Goal: Task Accomplishment & Management: Manage account settings

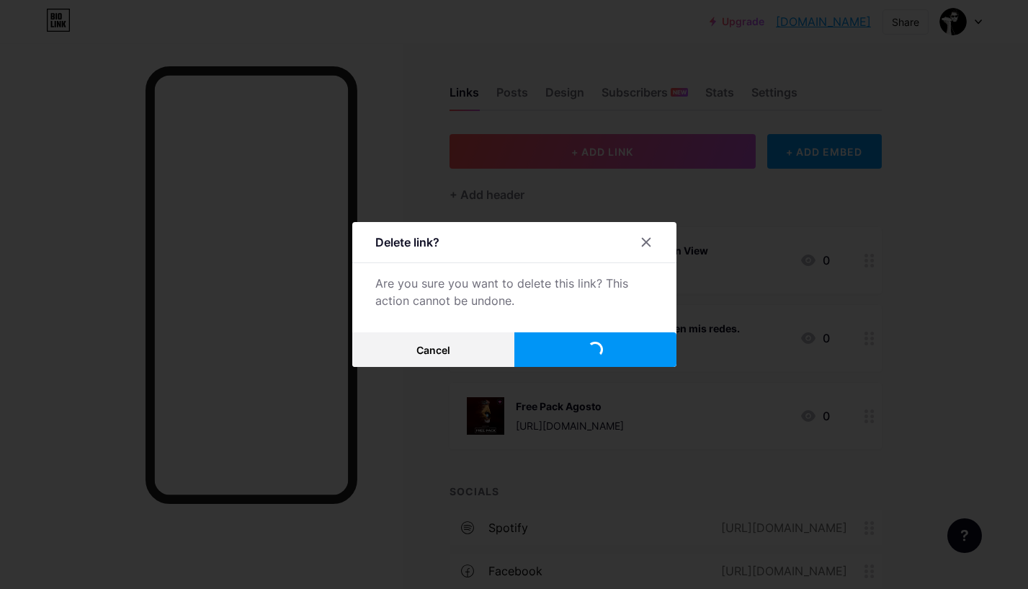
click at [879, 290] on div at bounding box center [514, 294] width 1028 height 589
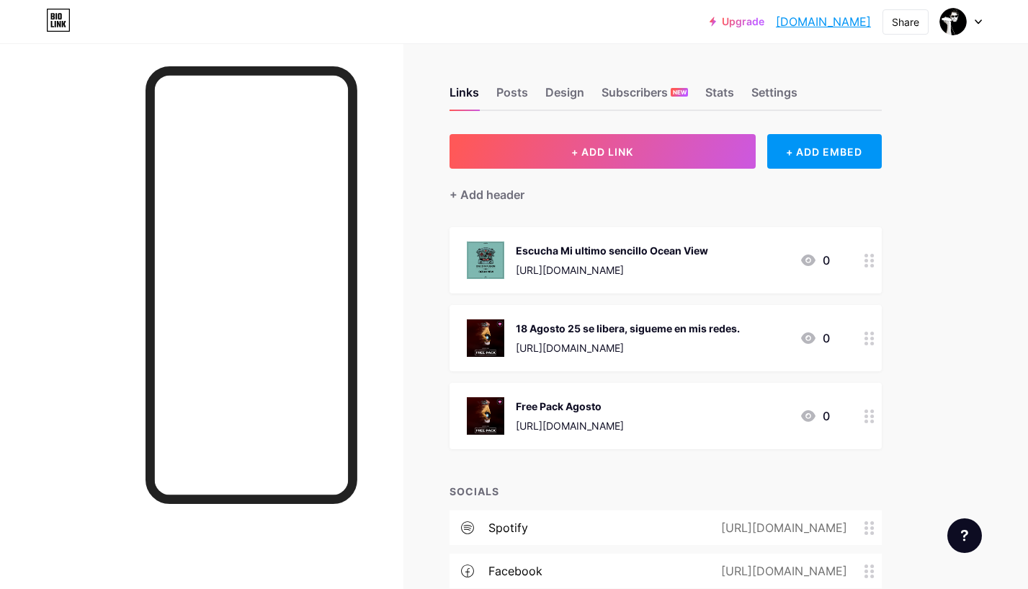
click at [870, 346] on div at bounding box center [869, 338] width 24 height 66
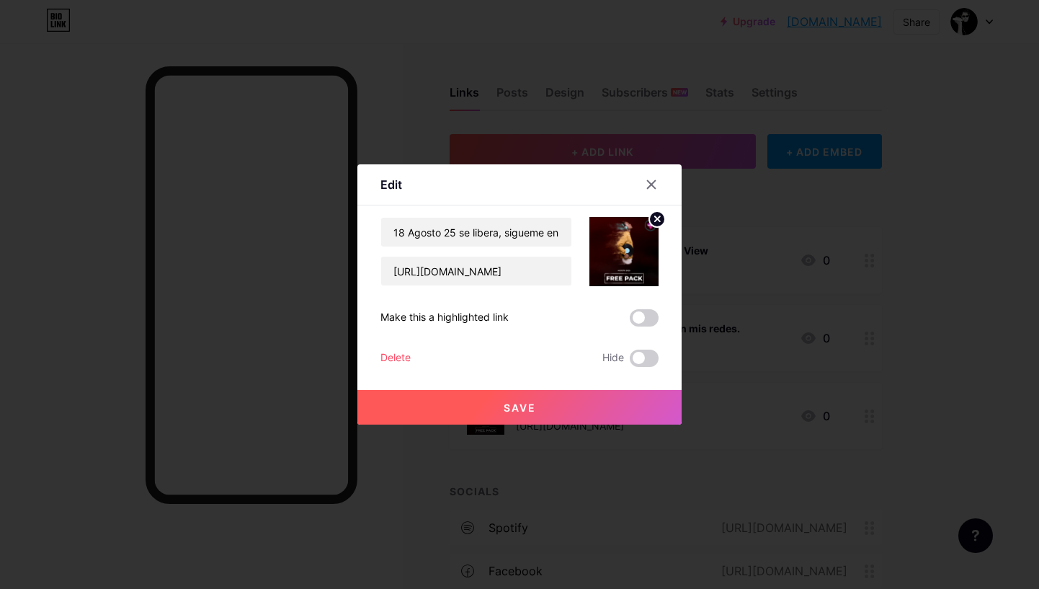
click at [396, 357] on div "Delete" at bounding box center [395, 357] width 30 height 17
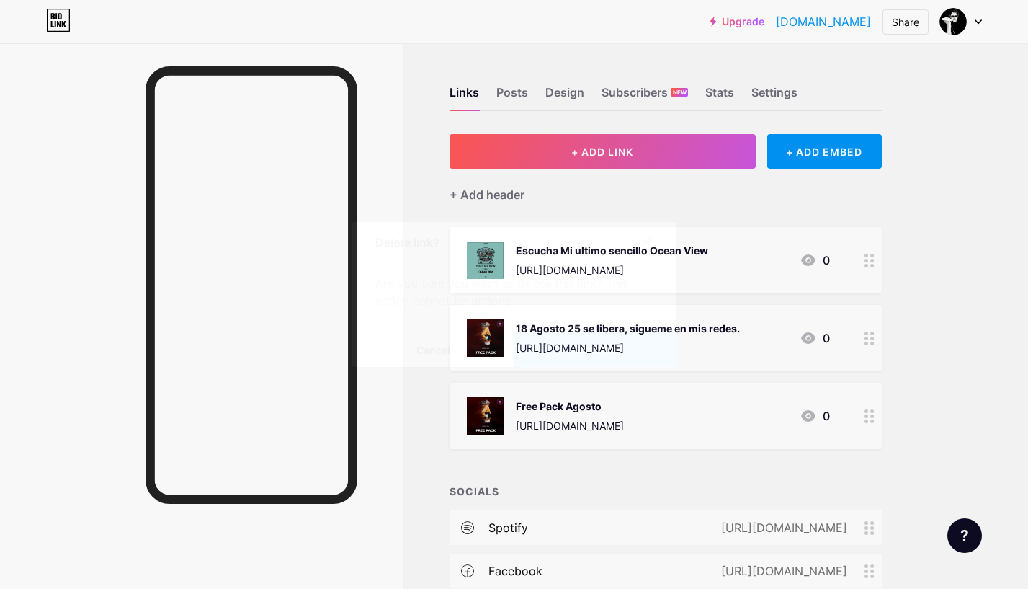
click at [548, 355] on button "Confirm" at bounding box center [595, 349] width 162 height 35
